Goal: Navigation & Orientation: Find specific page/section

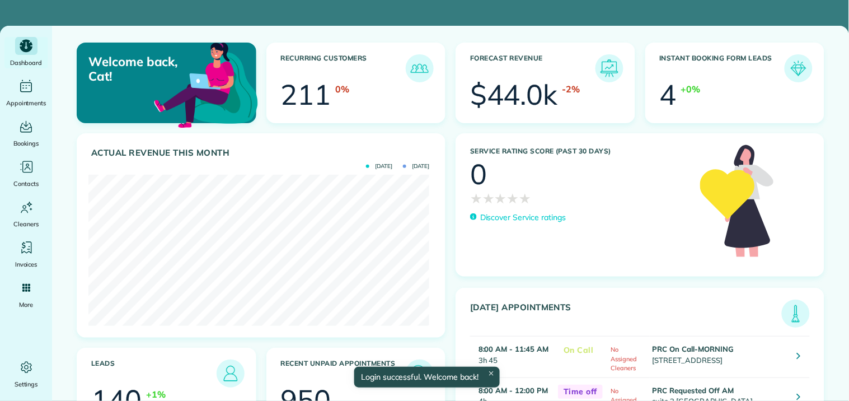
scroll to position [151, 340]
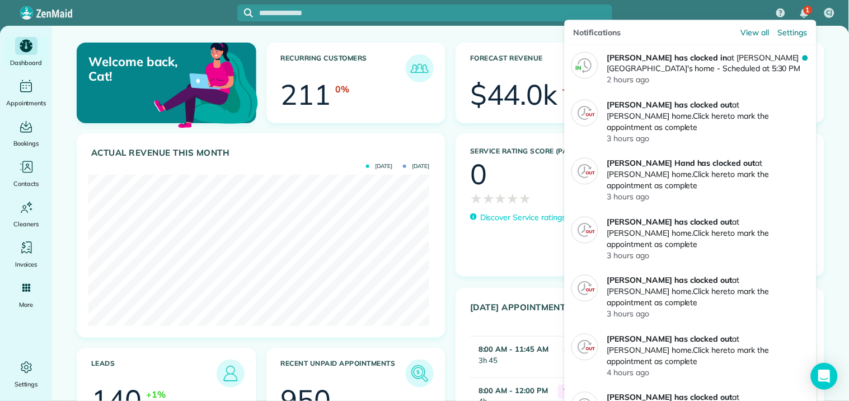
click at [802, 10] on img "1 unread notifications" at bounding box center [804, 13] width 8 height 9
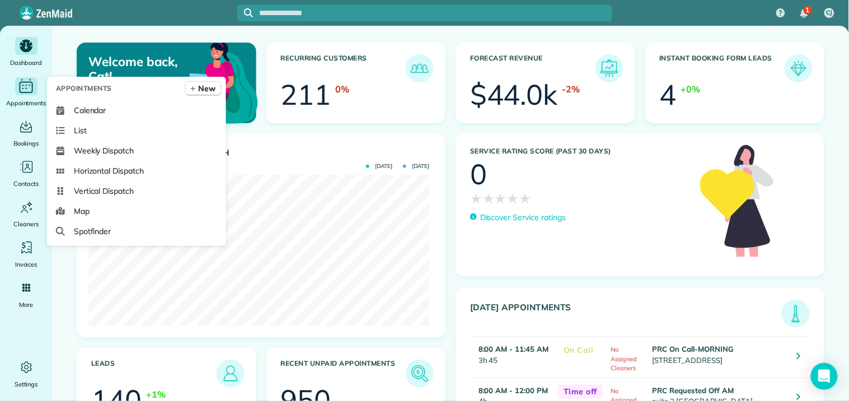
click at [30, 88] on icon "Main" at bounding box center [25, 86] width 17 height 17
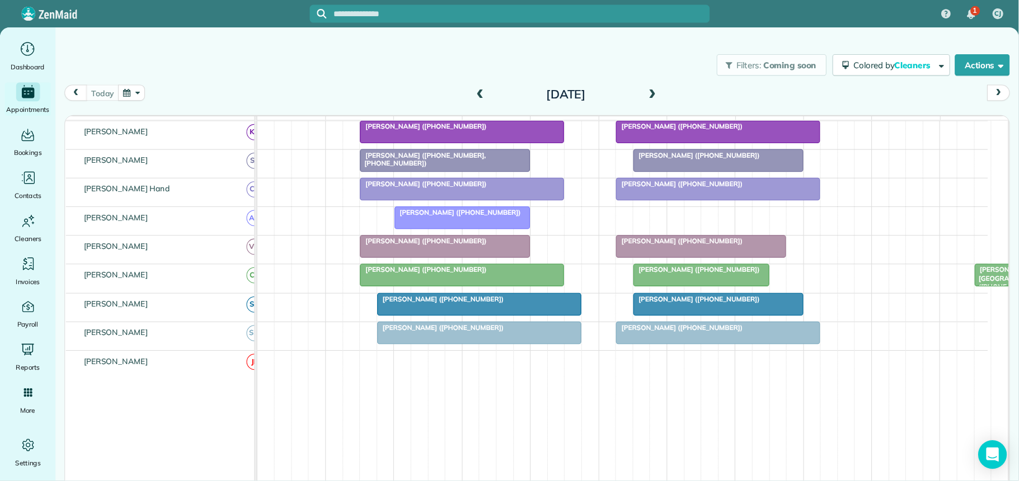
scroll to position [310, 0]
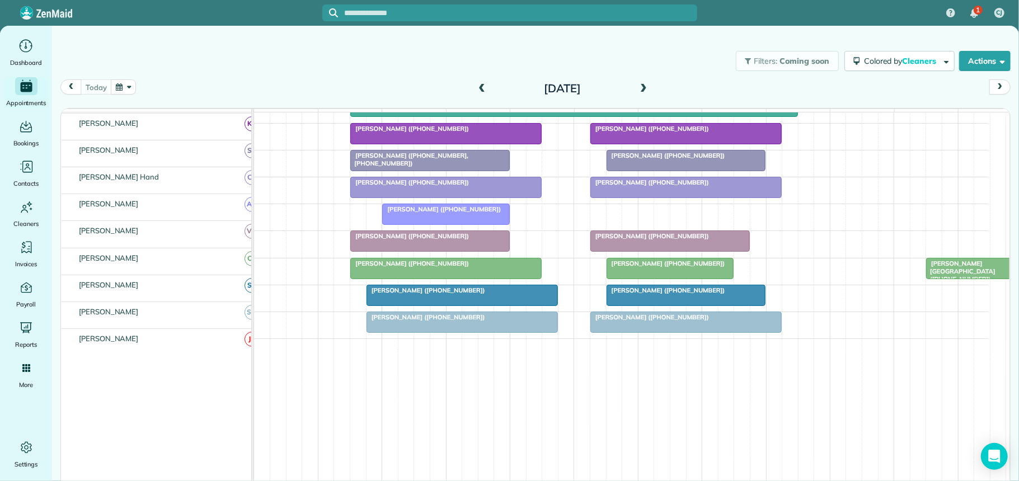
click at [848, 273] on span "Ed Jones Fayetteville (+17704612228)" at bounding box center [960, 272] width 70 height 24
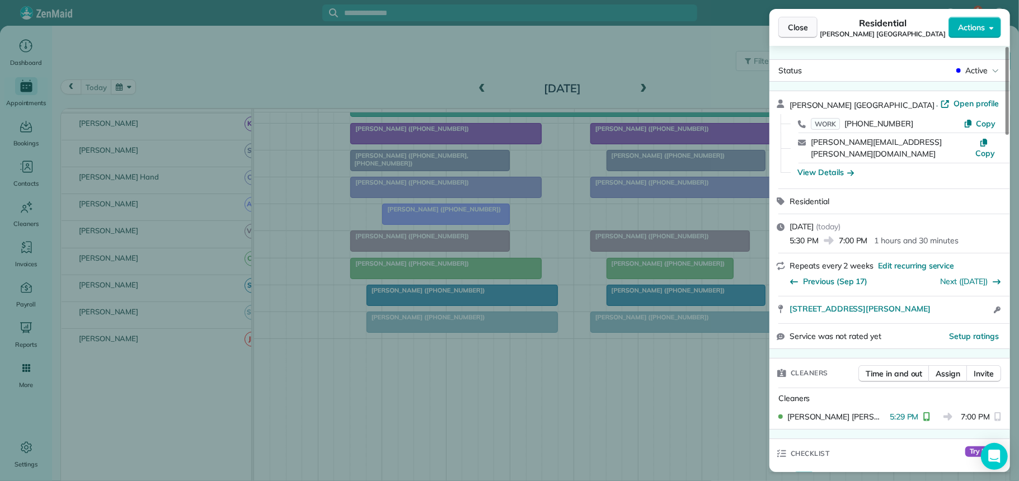
click at [795, 27] on span "Close" at bounding box center [798, 27] width 20 height 11
